Goal: Information Seeking & Learning: Learn about a topic

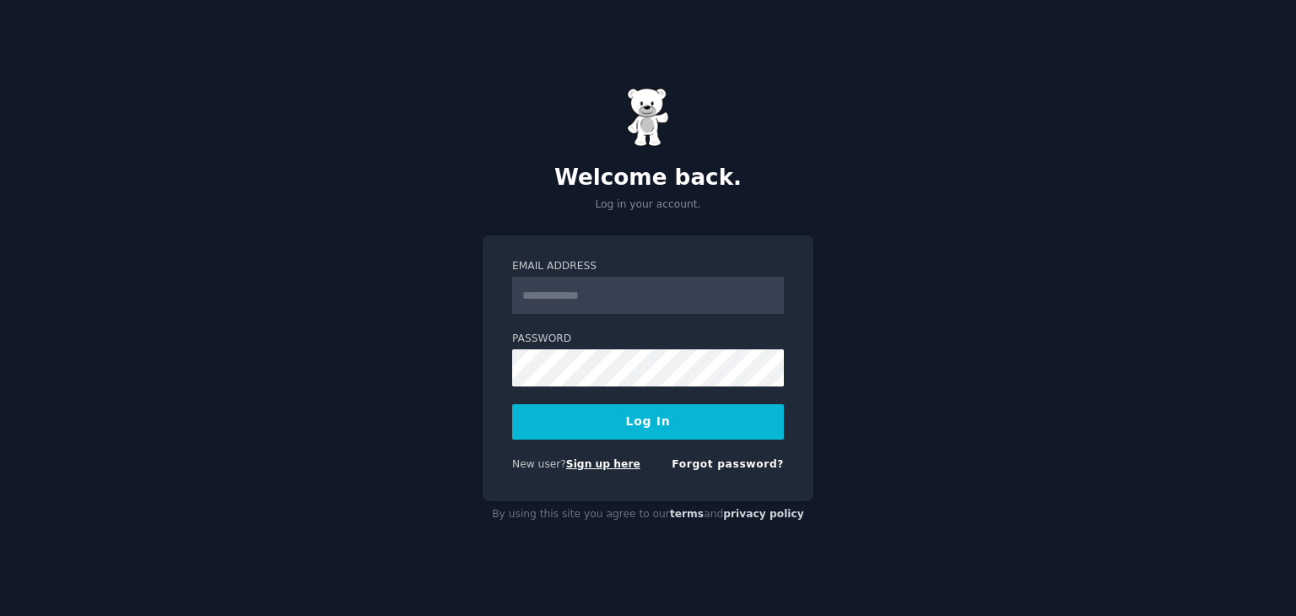
click at [594, 467] on link "Sign up here" at bounding box center [603, 464] width 74 height 12
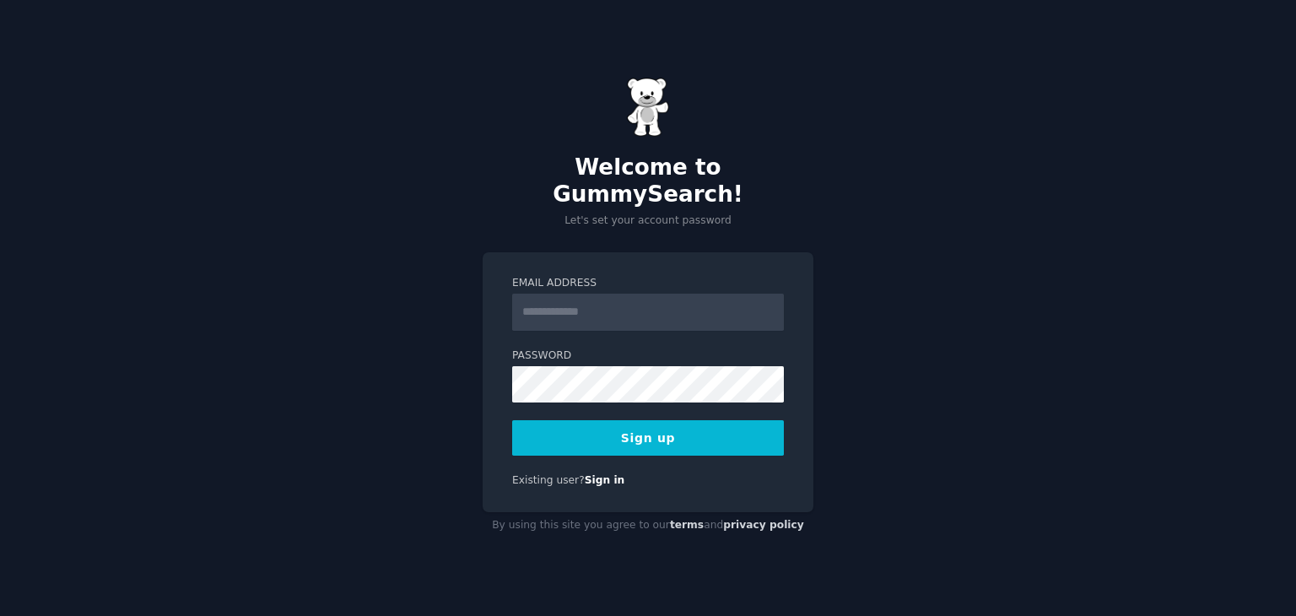
click at [591, 301] on input "Email Address" at bounding box center [648, 312] width 272 height 37
type input "**********"
click at [634, 422] on button "Sign up" at bounding box center [648, 437] width 272 height 35
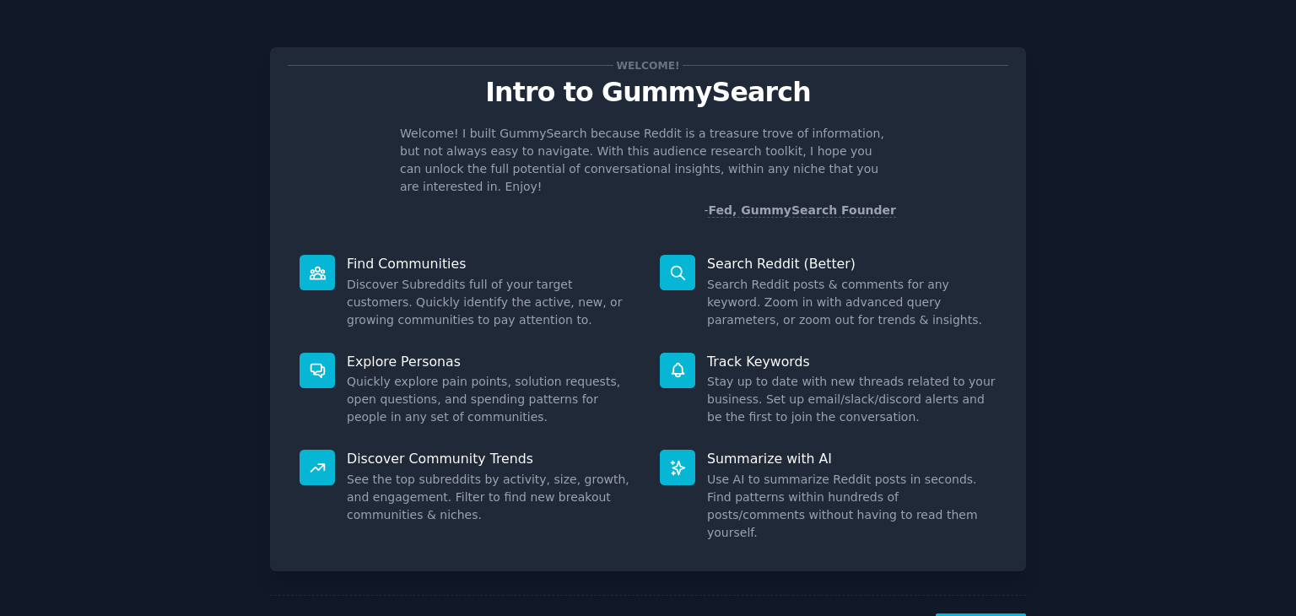
scroll to position [44, 0]
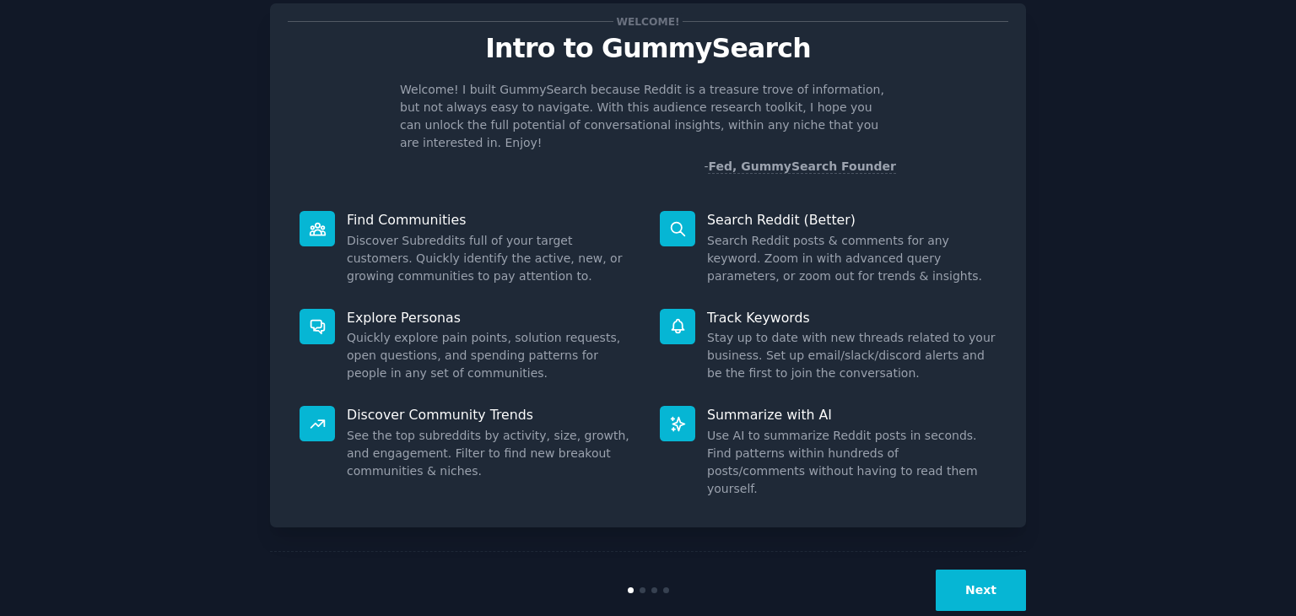
click at [1013, 570] on button "Next" at bounding box center [981, 590] width 90 height 41
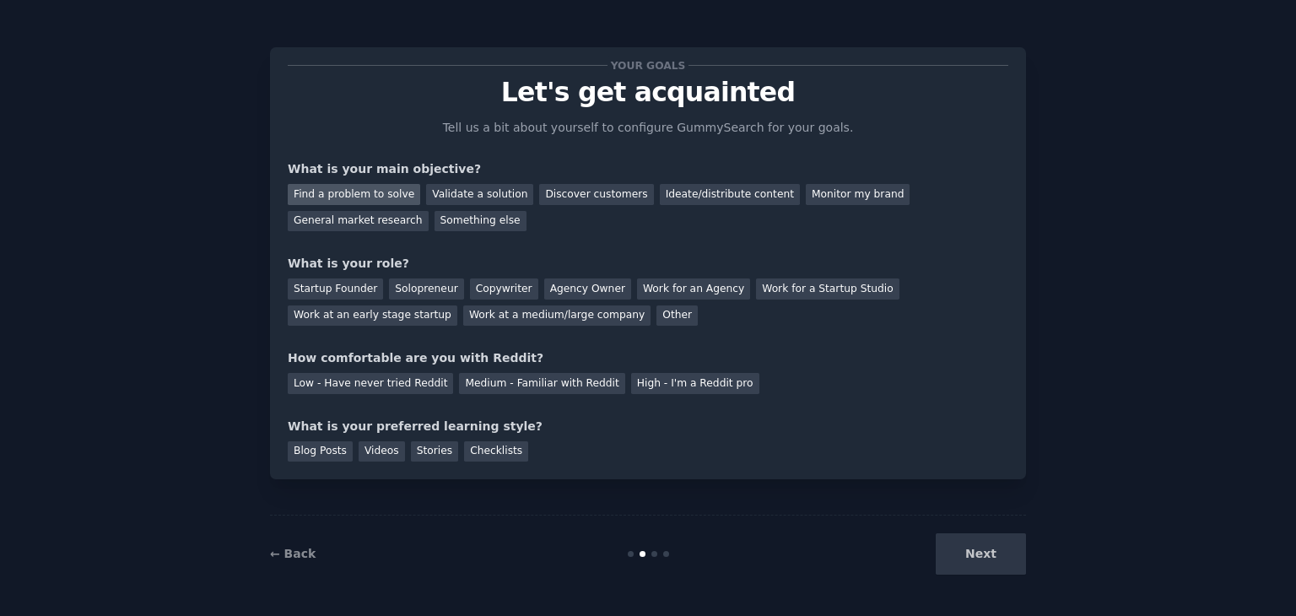
click at [347, 199] on div "Find a problem to solve" at bounding box center [354, 194] width 132 height 21
click at [398, 284] on div "Solopreneur" at bounding box center [426, 288] width 74 height 21
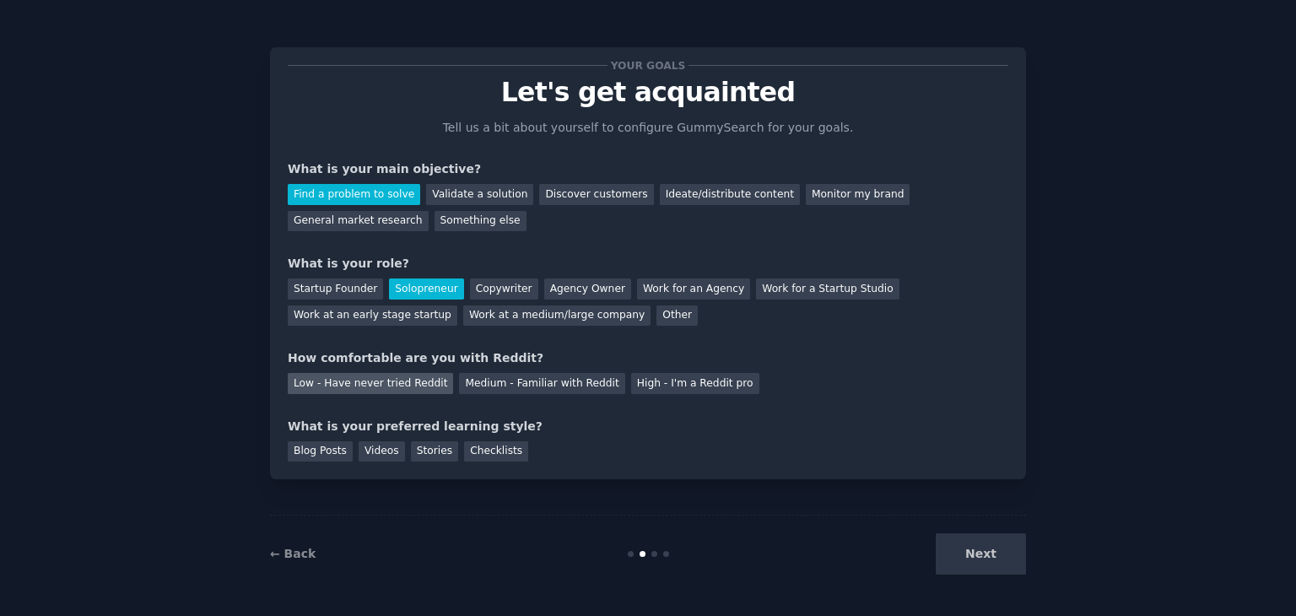
click at [384, 384] on div "Low - Have never tried Reddit" at bounding box center [370, 383] width 165 height 21
click at [315, 453] on div "Blog Posts" at bounding box center [320, 451] width 65 height 21
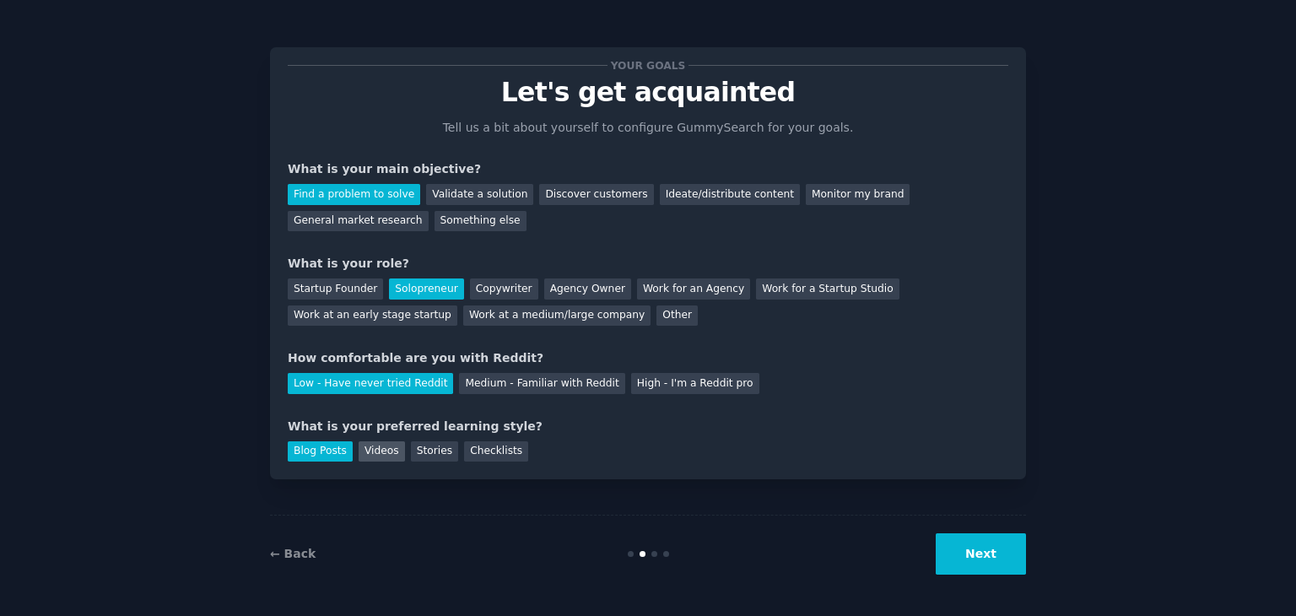
click at [377, 450] on div "Videos" at bounding box center [382, 451] width 46 height 21
click at [1003, 563] on button "Next" at bounding box center [981, 553] width 90 height 41
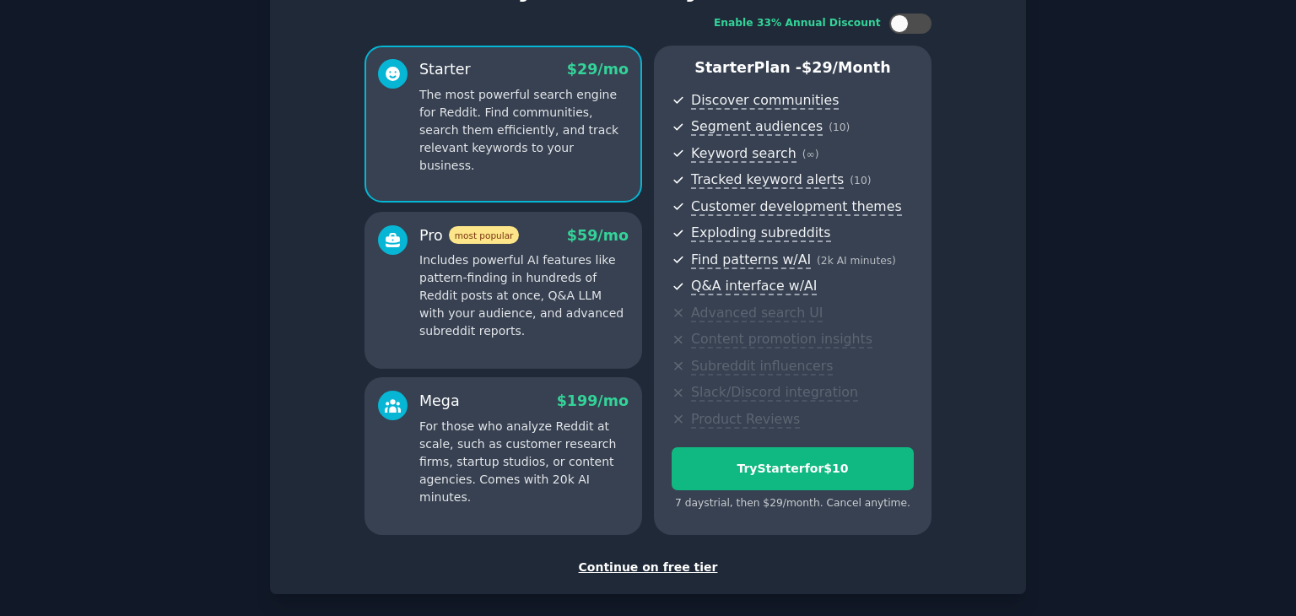
scroll to position [106, 0]
click at [648, 559] on div "Continue on free tier" at bounding box center [648, 567] width 721 height 18
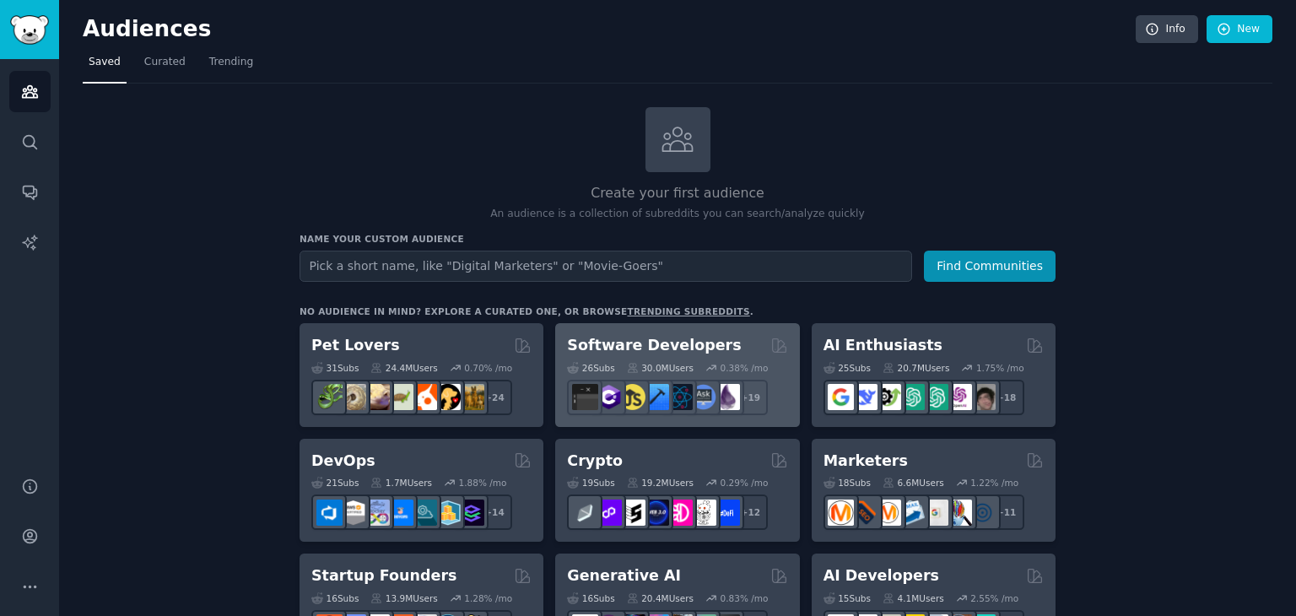
click at [687, 347] on h2 "Software Developers" at bounding box center [654, 345] width 174 height 21
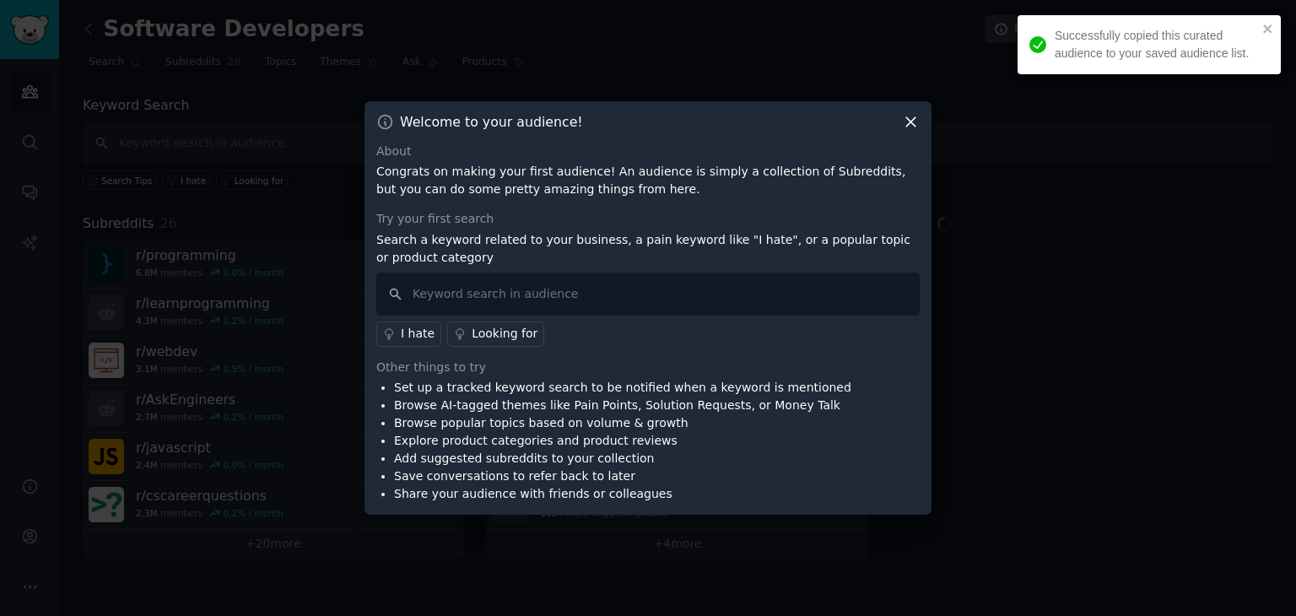
click at [905, 120] on icon at bounding box center [911, 122] width 18 height 18
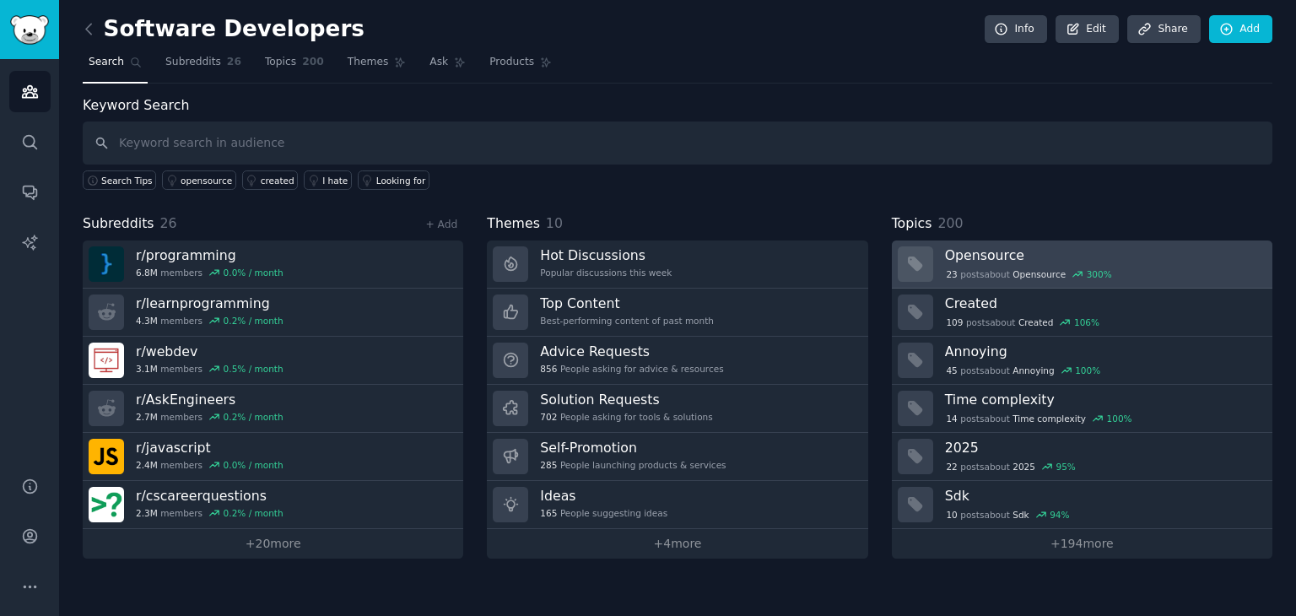
click at [1060, 257] on h3 "Opensource" at bounding box center [1103, 255] width 316 height 18
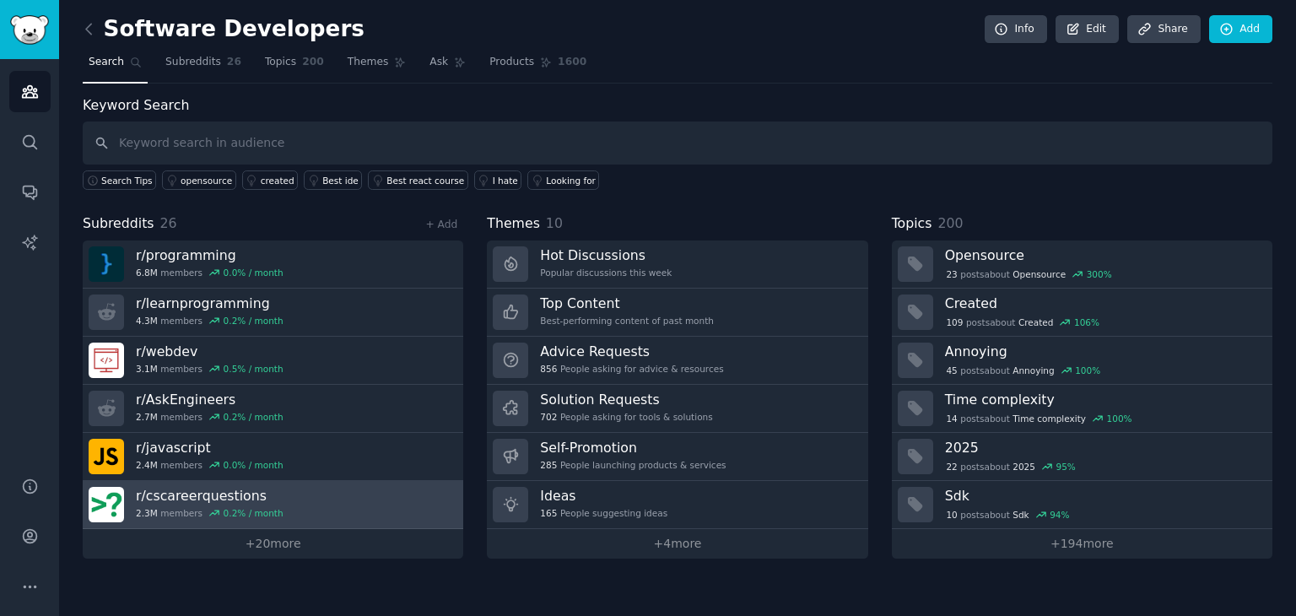
click at [305, 497] on link "r/ cscareerquestions 2.3M members 0.2 % / month" at bounding box center [273, 505] width 381 height 48
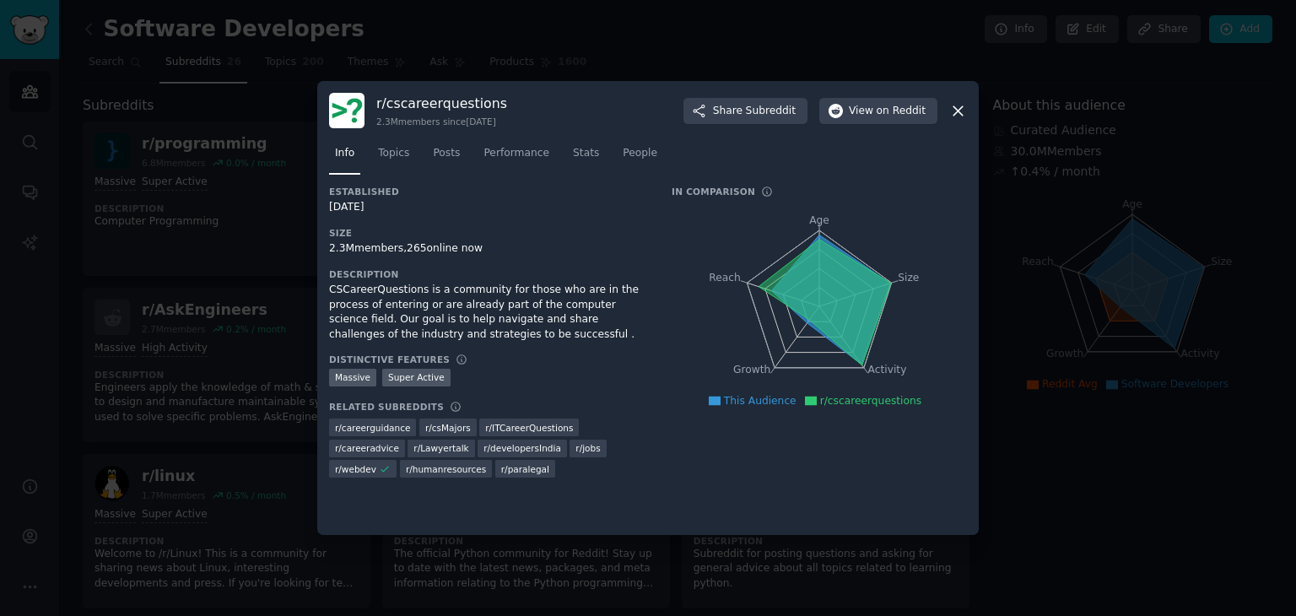
click at [208, 383] on div at bounding box center [648, 308] width 1296 height 616
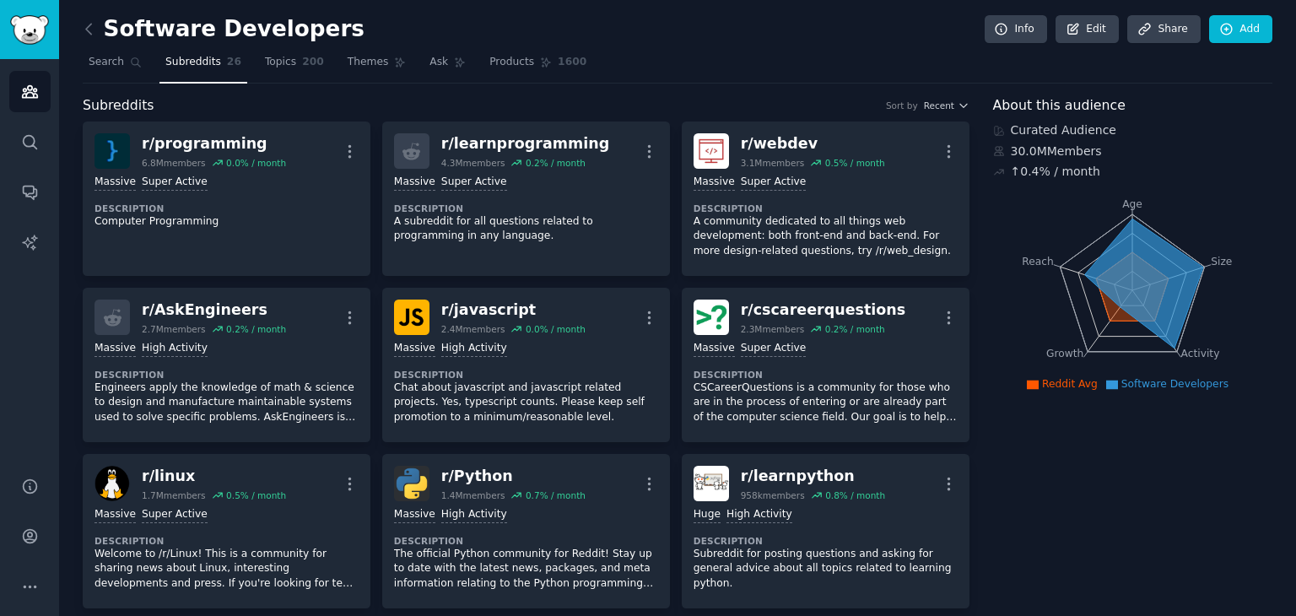
click at [254, 95] on div "Subreddits Sort by Recent" at bounding box center [526, 105] width 887 height 21
